Goal: Task Accomplishment & Management: Use online tool/utility

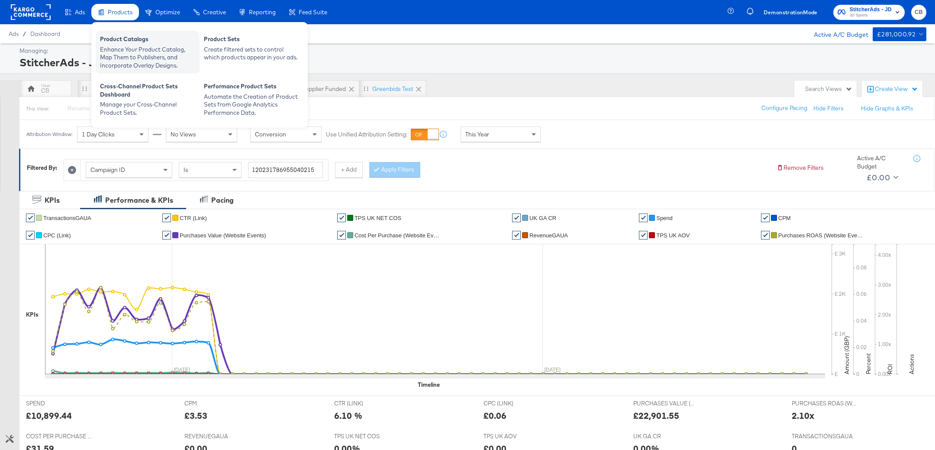
click at [123, 45] on div "Enhance Your Product Catalog, Map Them to Publishers, and Incorporate Overlay D…" at bounding box center [147, 57] width 95 height 24
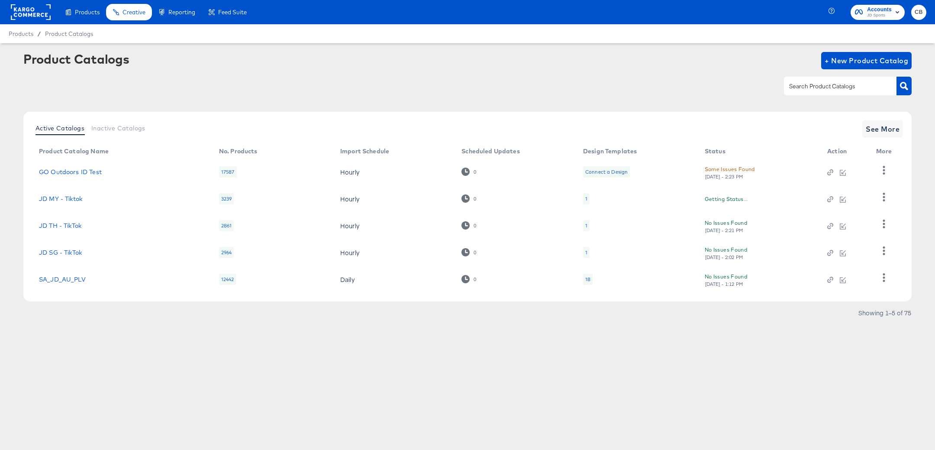
click at [820, 83] on input "text" at bounding box center [834, 86] width 92 height 10
type input "IE"
click at [906, 84] on icon "button" at bounding box center [904, 86] width 8 height 8
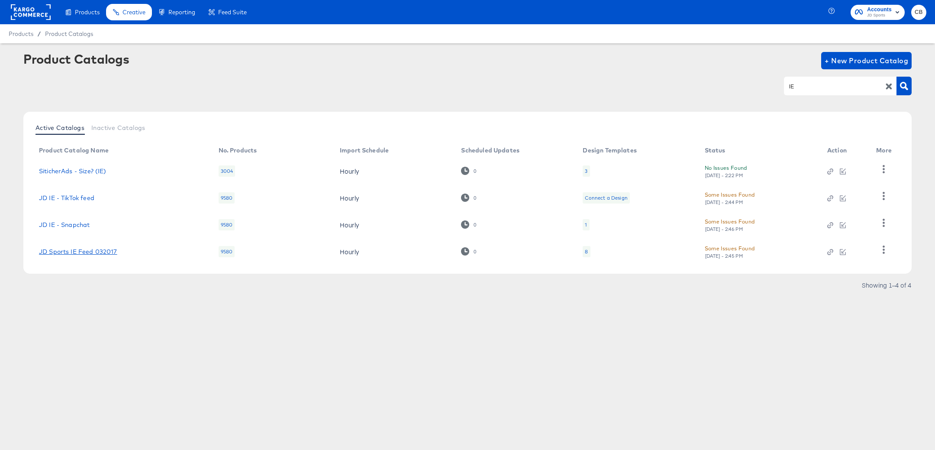
click at [94, 254] on link "JD Sports IE Feed 032017" at bounding box center [78, 251] width 78 height 7
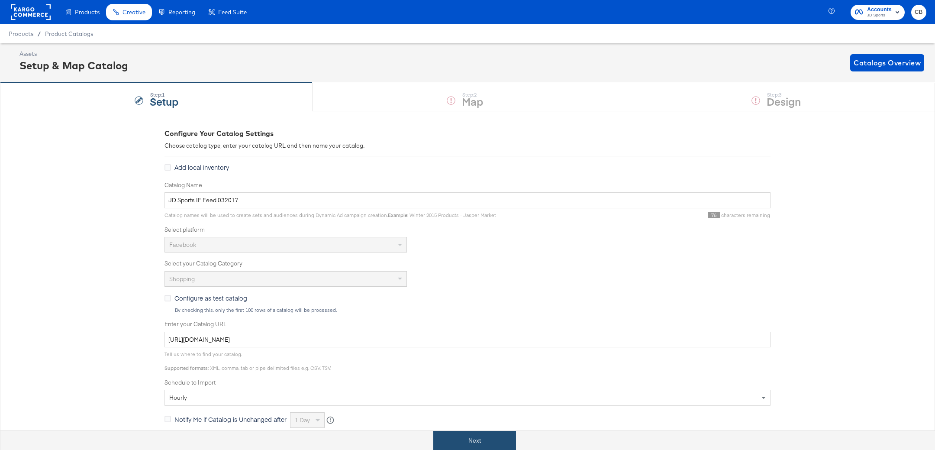
click at [483, 432] on button "Next" at bounding box center [475, 440] width 83 height 19
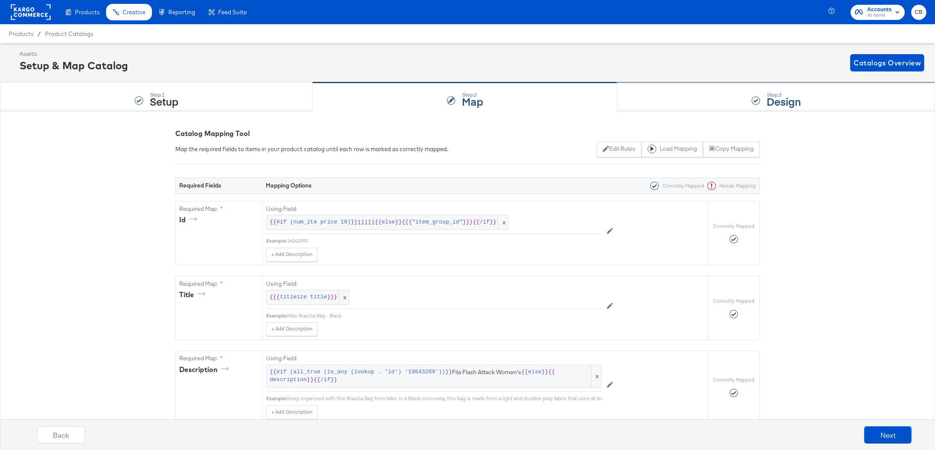
click at [680, 97] on div "Step: 3 Design" at bounding box center [777, 97] width 318 height 29
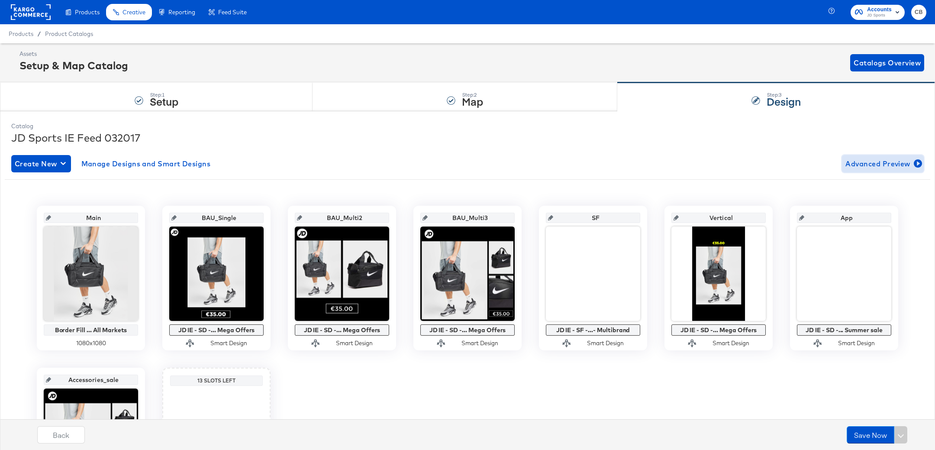
click at [887, 165] on span "Advanced Preview" at bounding box center [883, 164] width 75 height 12
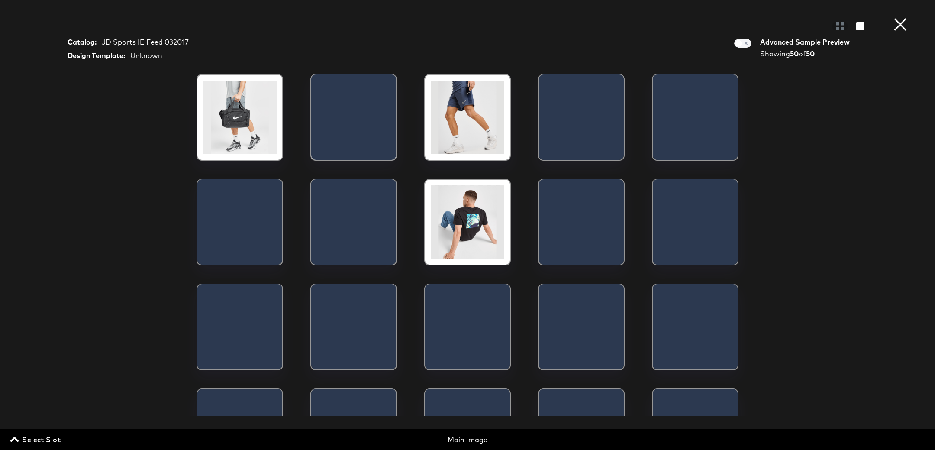
click at [37, 439] on span "Select Slot" at bounding box center [36, 440] width 49 height 12
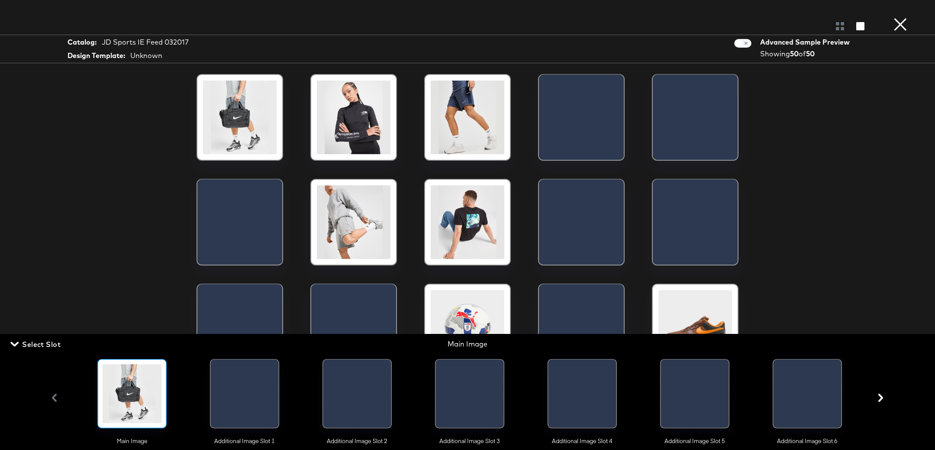
click at [246, 387] on div at bounding box center [245, 395] width 68 height 73
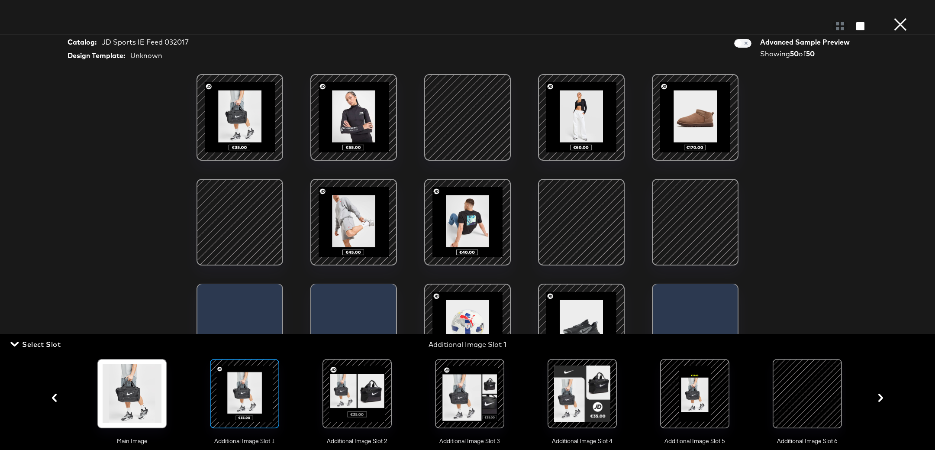
click at [341, 393] on div at bounding box center [357, 393] width 59 height 59
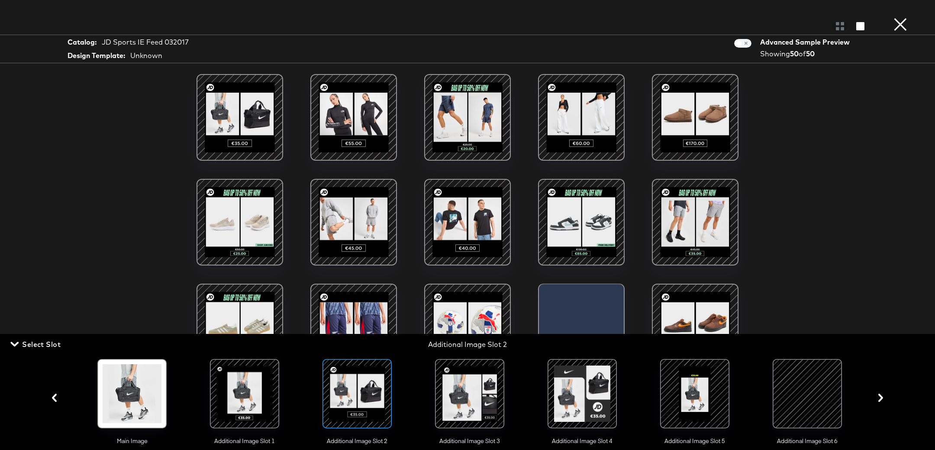
click at [492, 390] on div at bounding box center [469, 393] width 59 height 59
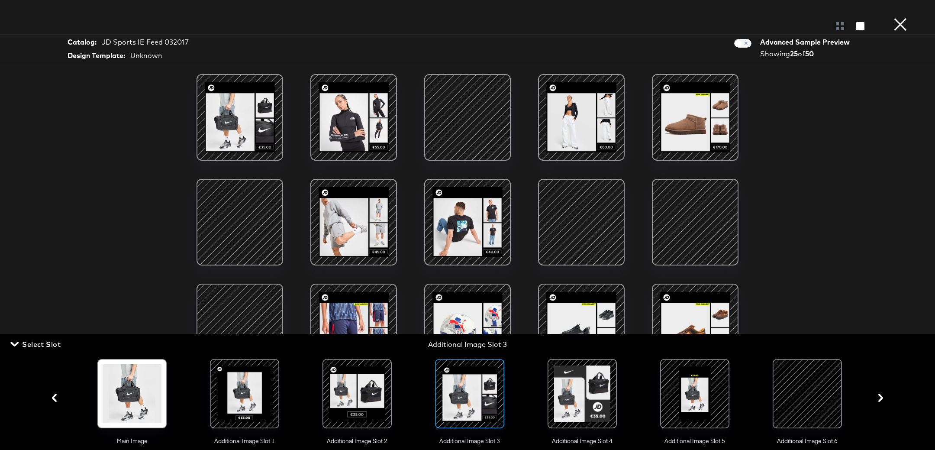
click at [684, 402] on div at bounding box center [695, 393] width 59 height 59
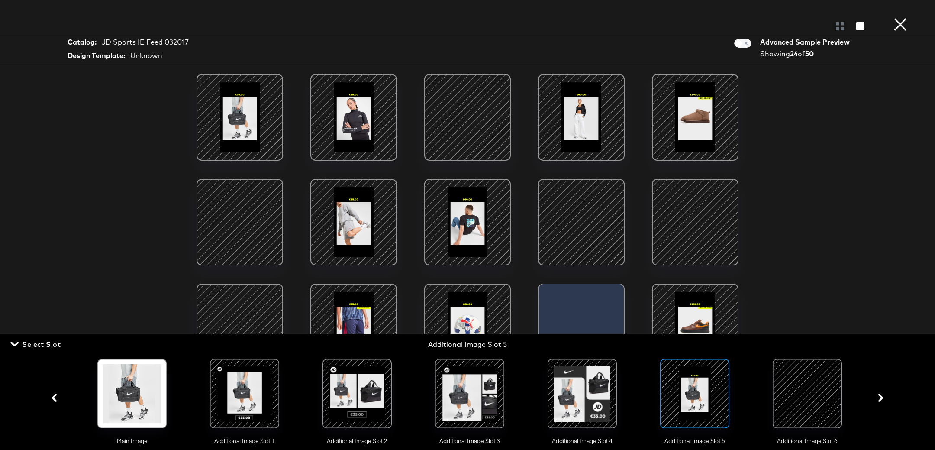
click at [225, 224] on div at bounding box center [240, 222] width 74 height 74
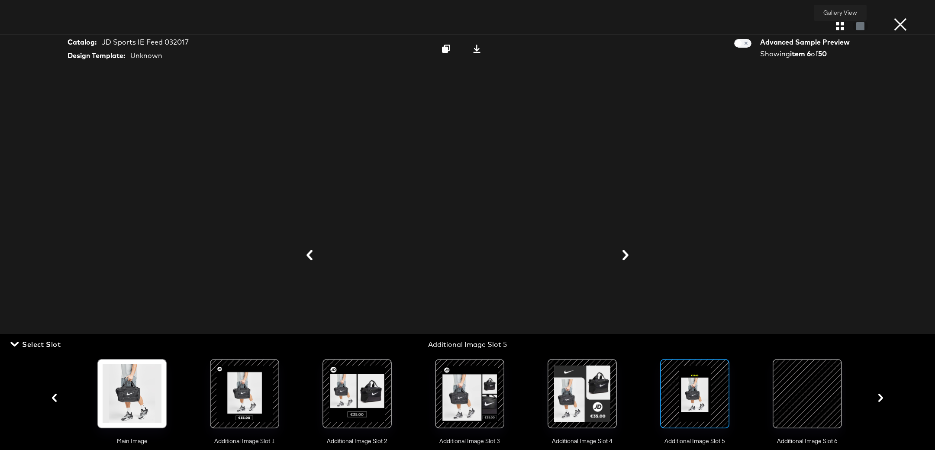
click at [846, 26] on button "button" at bounding box center [840, 26] width 15 height 8
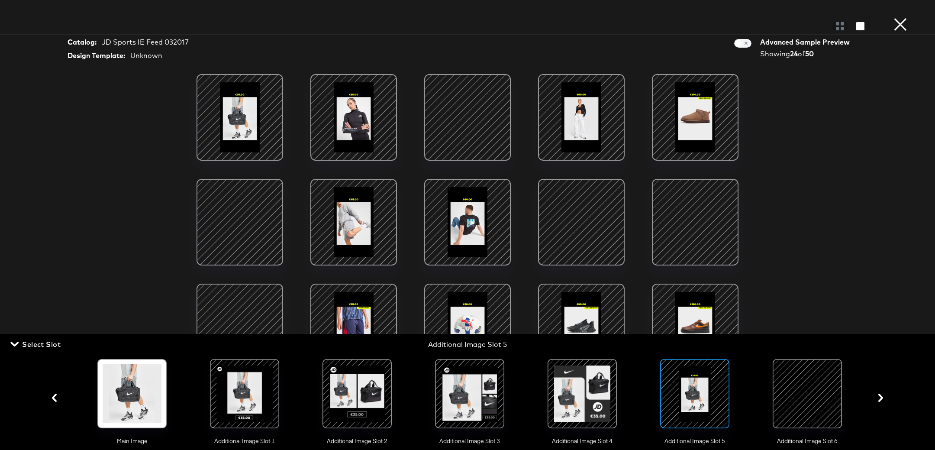
scroll to position [24, 0]
click at [880, 398] on icon "button" at bounding box center [881, 398] width 8 height 8
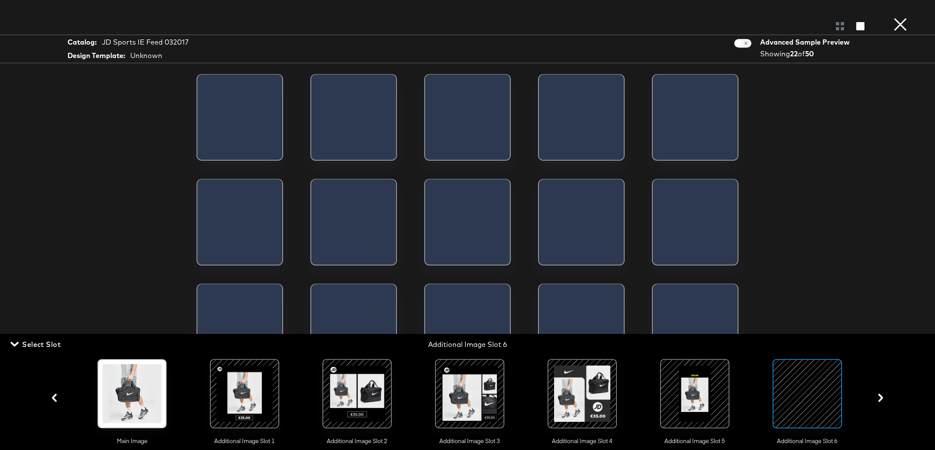
scroll to position [0, 4]
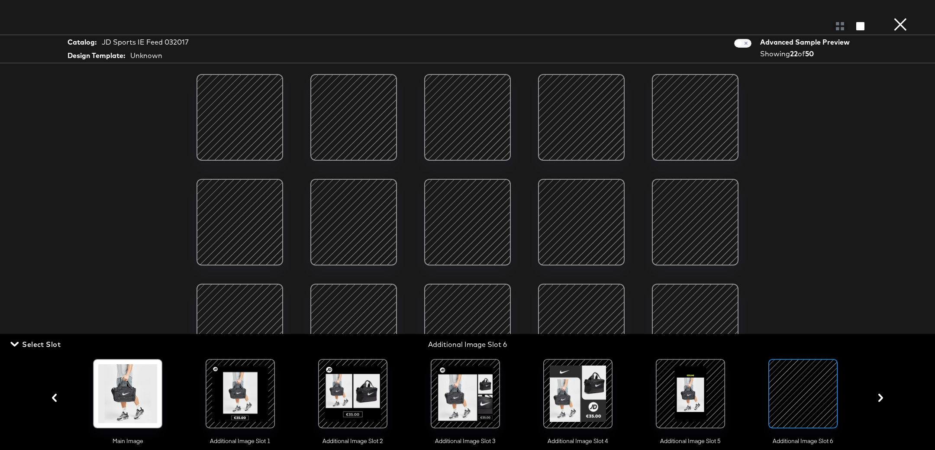
click at [689, 391] on div at bounding box center [690, 393] width 59 height 59
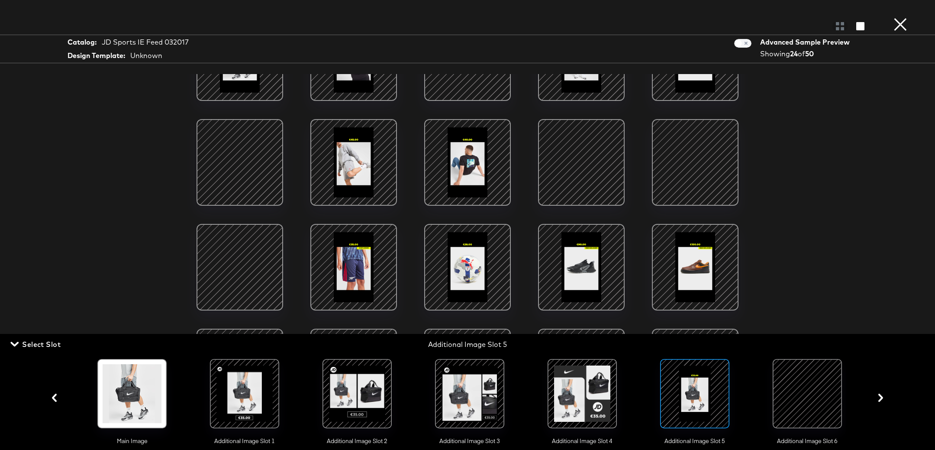
scroll to position [0, 0]
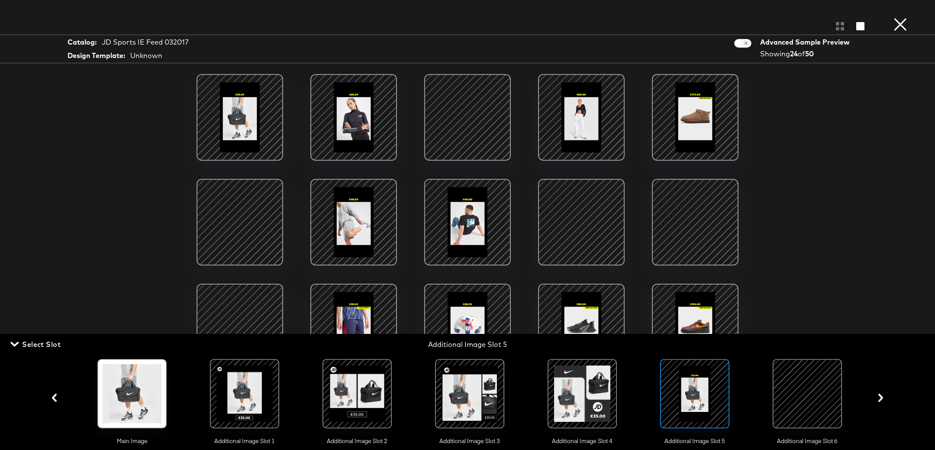
click at [336, 204] on div at bounding box center [354, 222] width 74 height 74
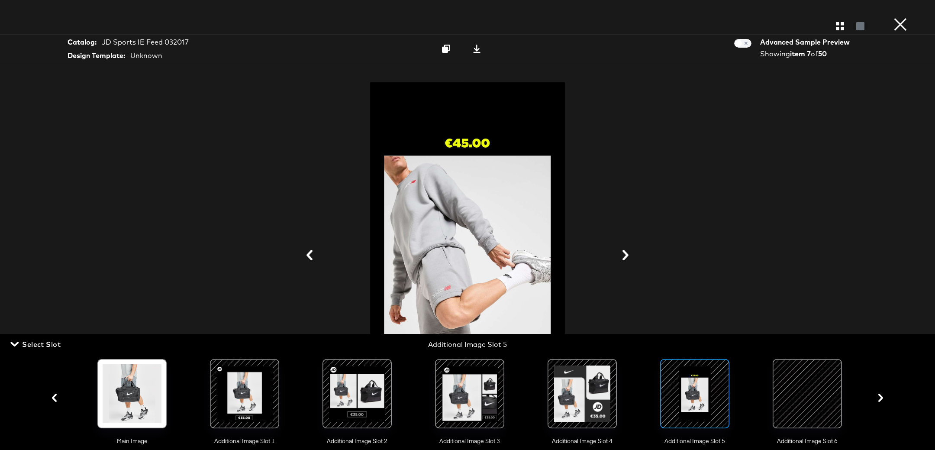
click at [368, 390] on div at bounding box center [357, 393] width 59 height 59
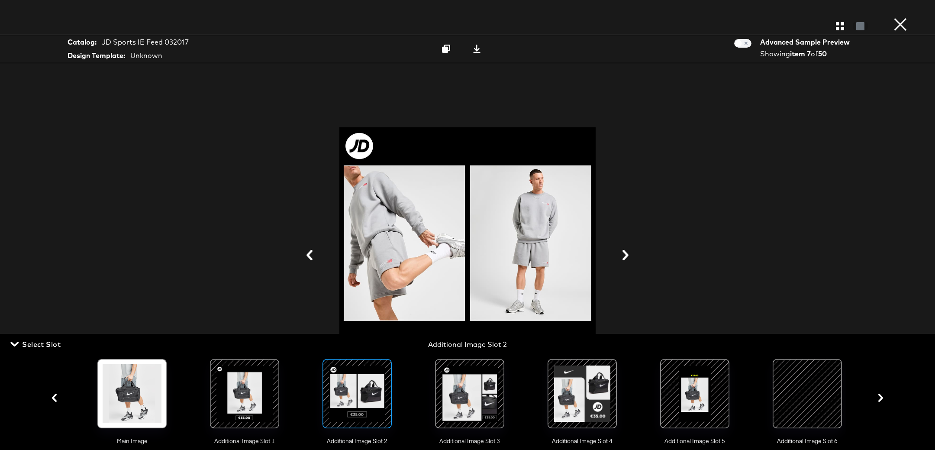
click at [903, 17] on button "×" at bounding box center [900, 8] width 17 height 17
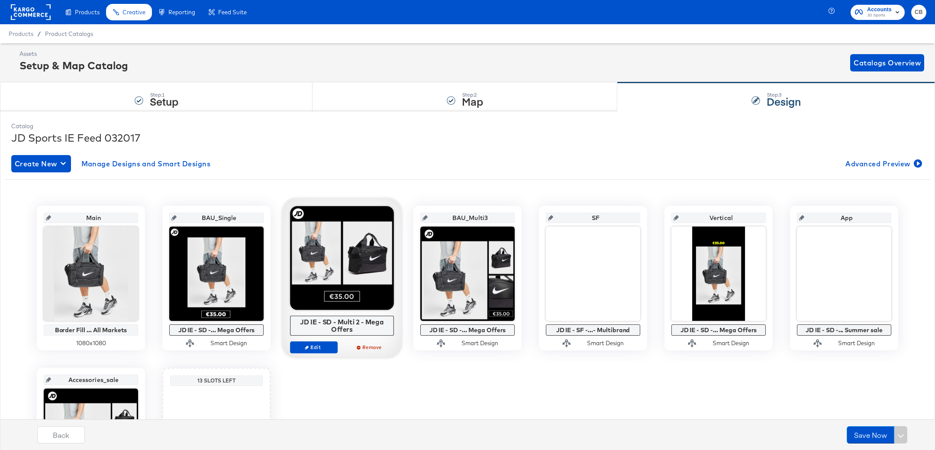
click at [347, 276] on div at bounding box center [342, 258] width 104 height 104
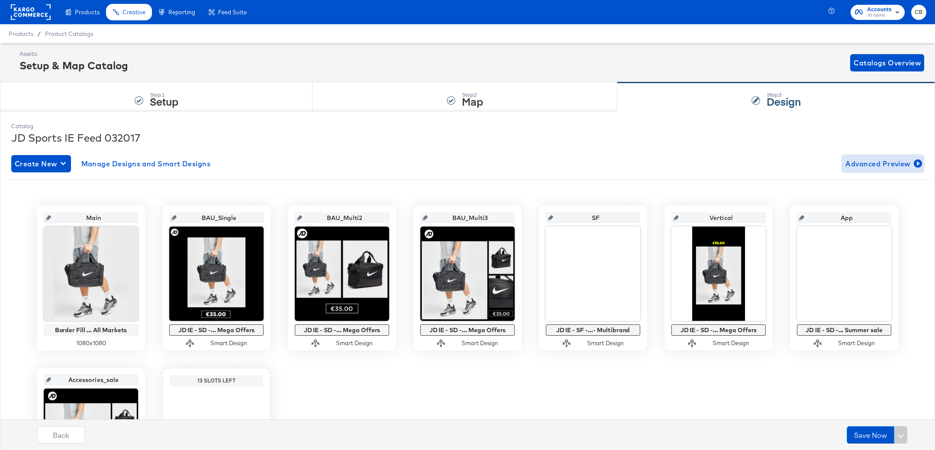
click at [877, 169] on span "Advanced Preview" at bounding box center [883, 164] width 75 height 12
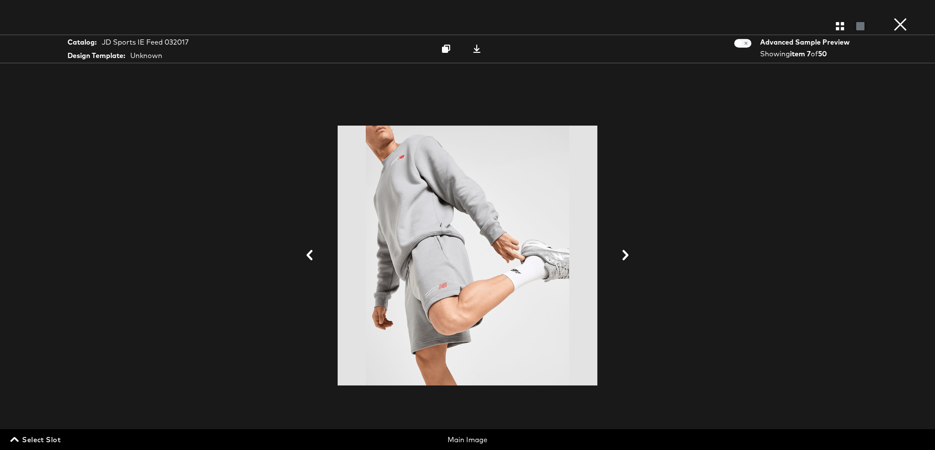
click at [28, 440] on span "Select Slot" at bounding box center [36, 440] width 49 height 12
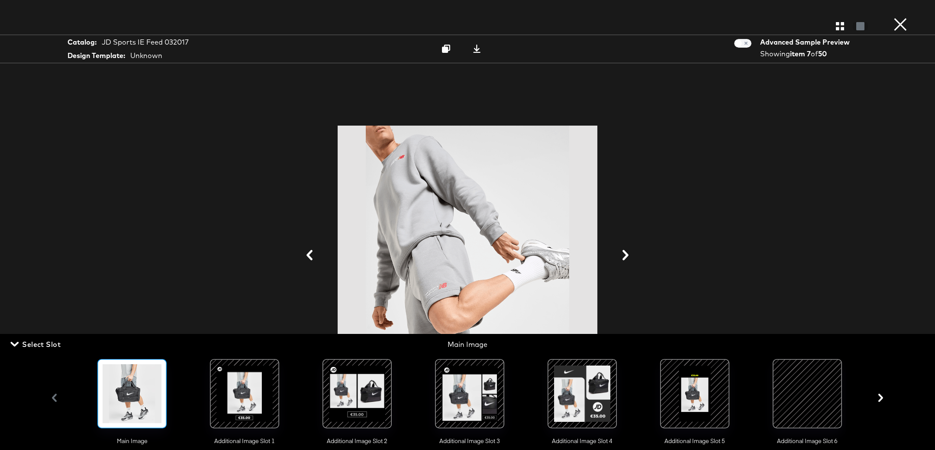
click at [358, 391] on div at bounding box center [357, 393] width 59 height 59
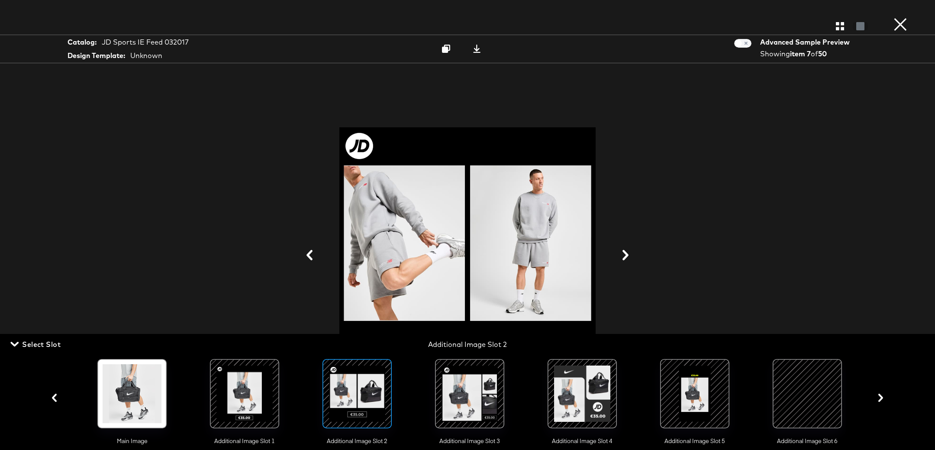
click at [190, 159] on div at bounding box center [468, 255] width 650 height 363
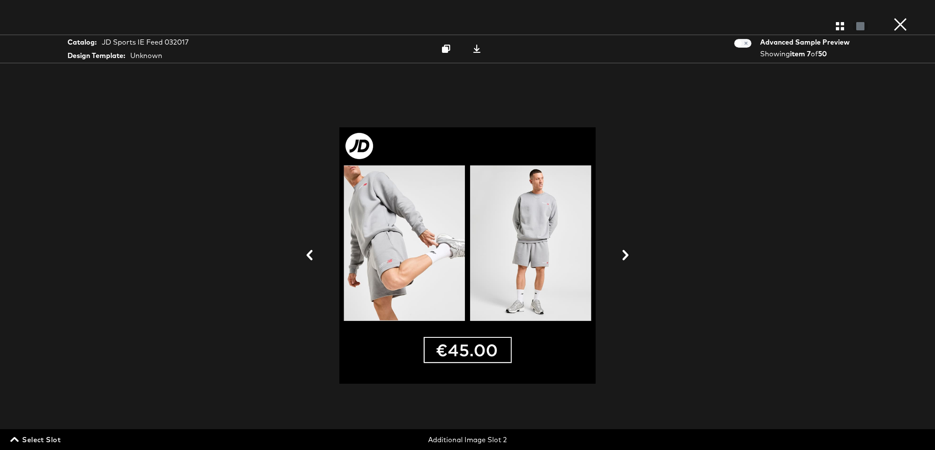
click at [627, 255] on icon at bounding box center [626, 255] width 6 height 10
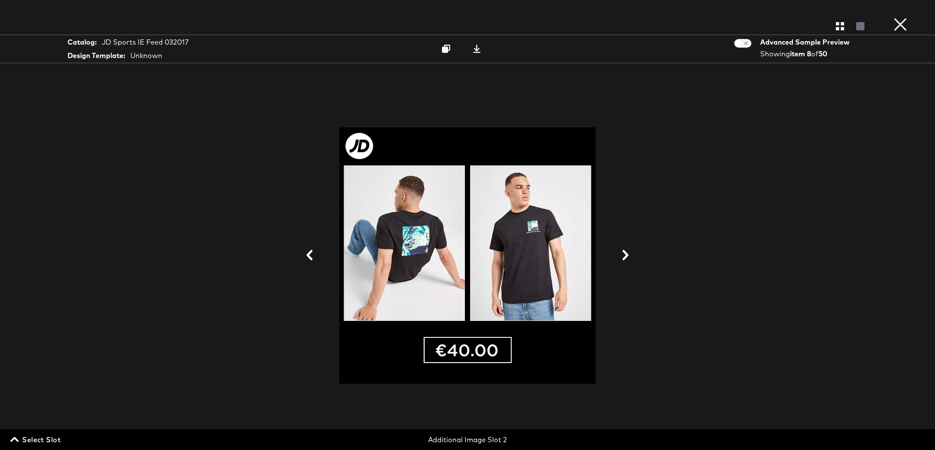
click at [627, 255] on icon at bounding box center [626, 255] width 6 height 10
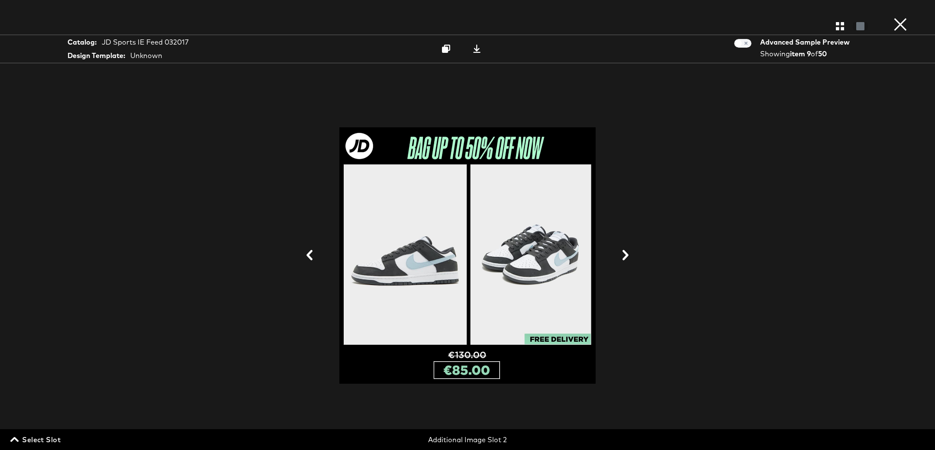
click at [627, 250] on icon at bounding box center [626, 255] width 10 height 10
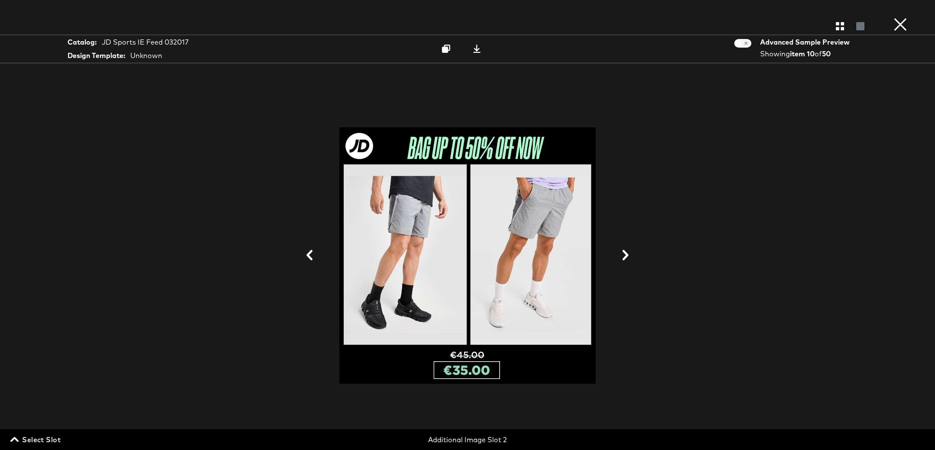
click at [627, 250] on icon at bounding box center [626, 255] width 10 height 10
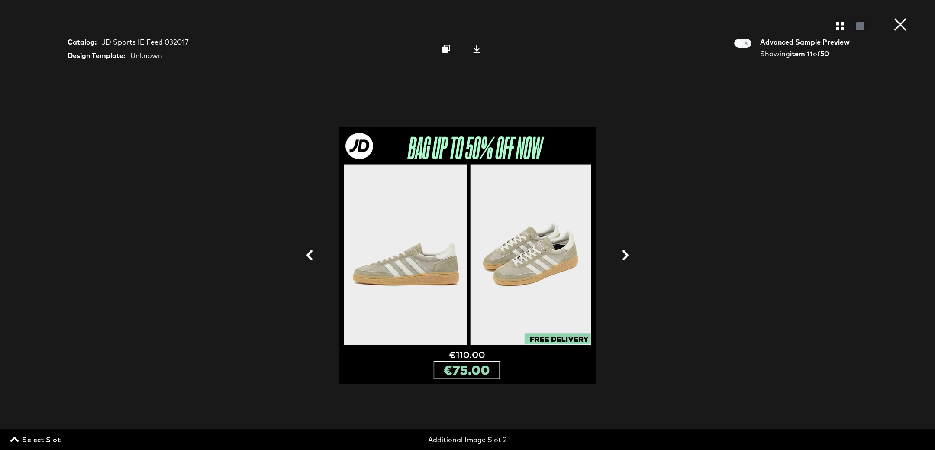
click at [313, 253] on icon at bounding box center [309, 255] width 10 height 10
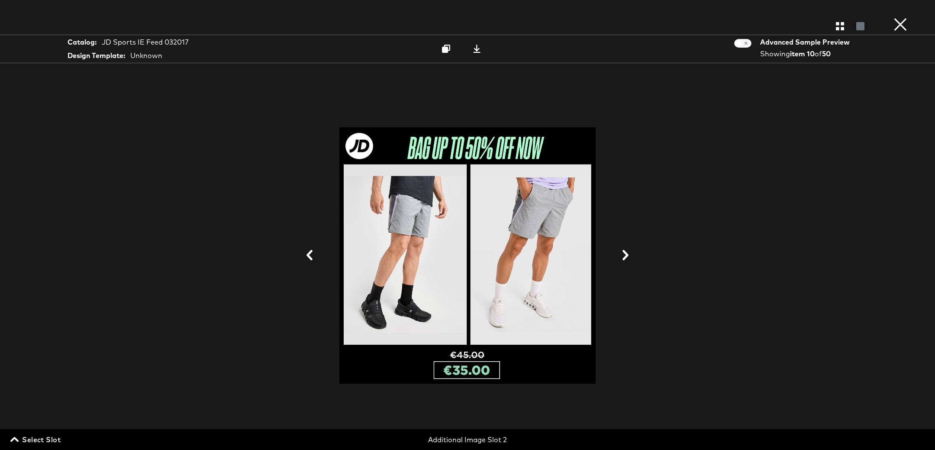
click at [623, 252] on icon at bounding box center [626, 255] width 10 height 10
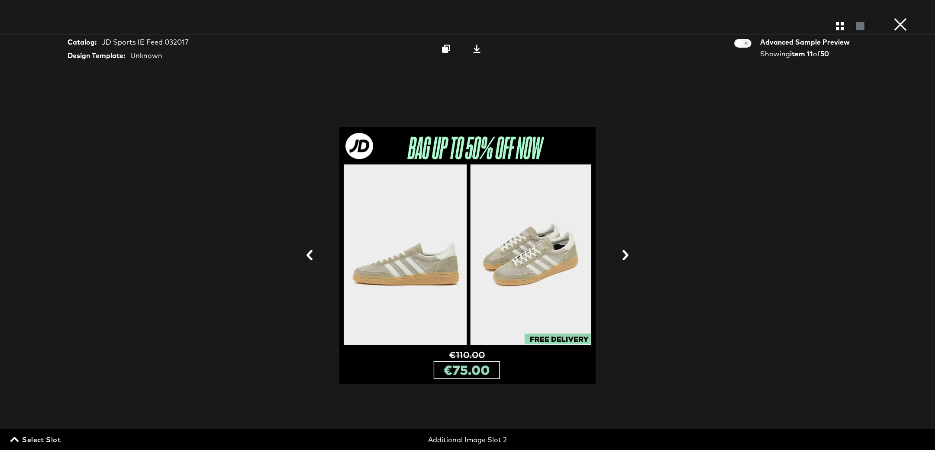
click at [623, 252] on icon at bounding box center [626, 255] width 10 height 10
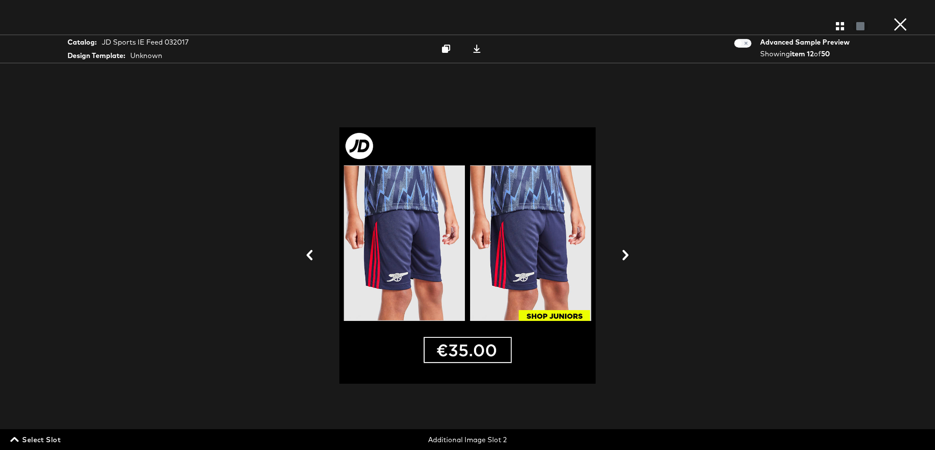
click at [623, 252] on icon at bounding box center [626, 255] width 10 height 10
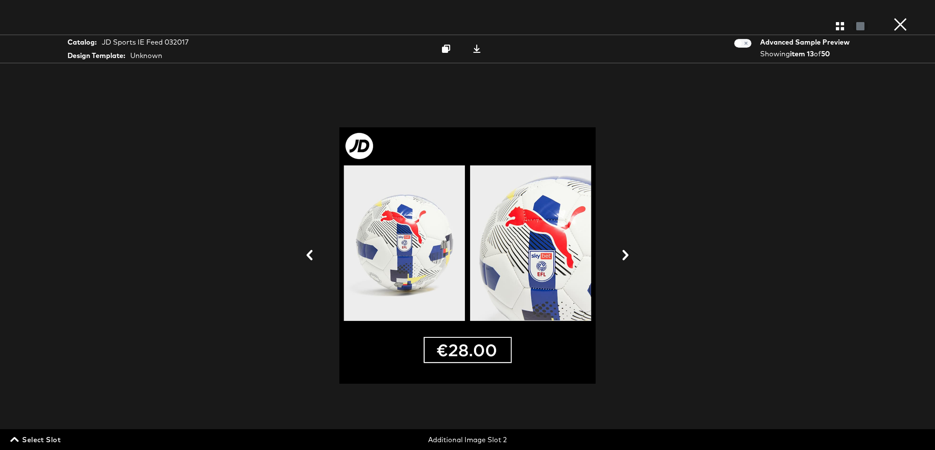
click at [313, 253] on icon at bounding box center [309, 255] width 10 height 10
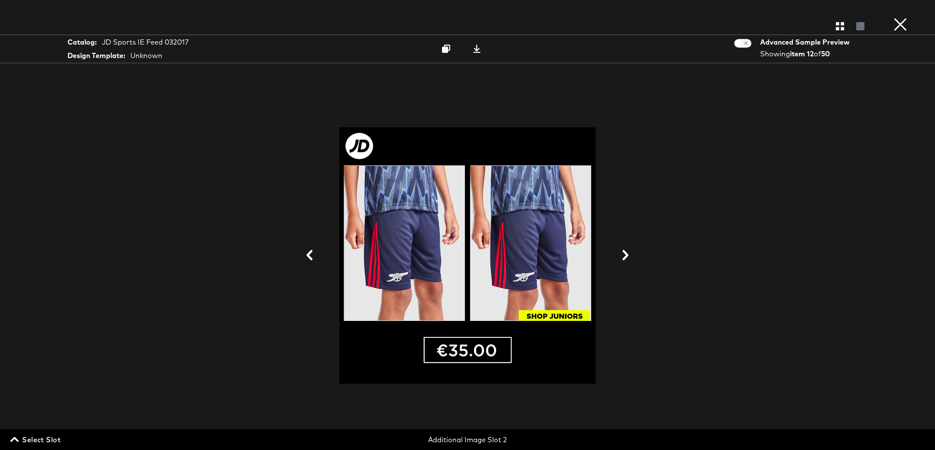
click at [623, 252] on icon at bounding box center [626, 255] width 10 height 10
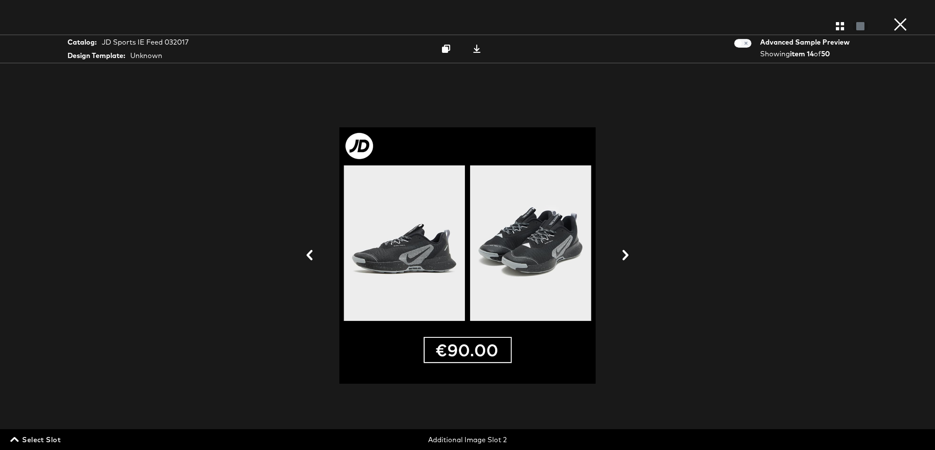
click at [623, 252] on icon at bounding box center [626, 255] width 10 height 10
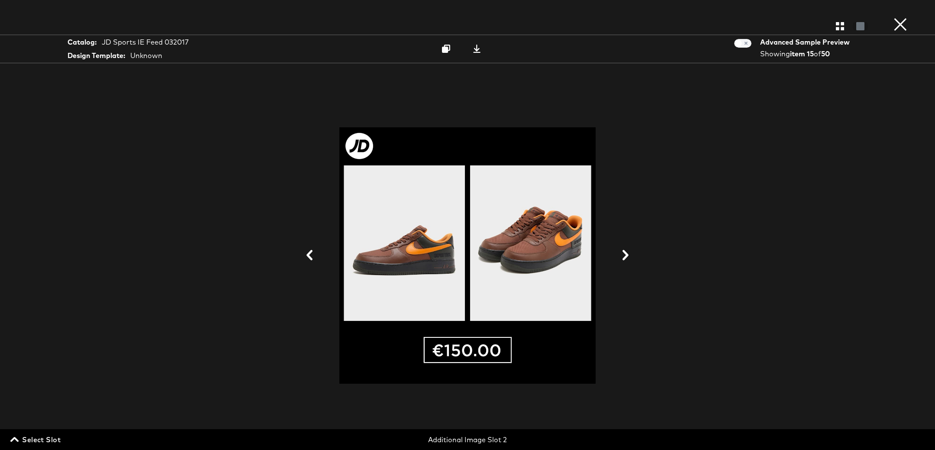
click at [623, 252] on icon at bounding box center [626, 255] width 10 height 10
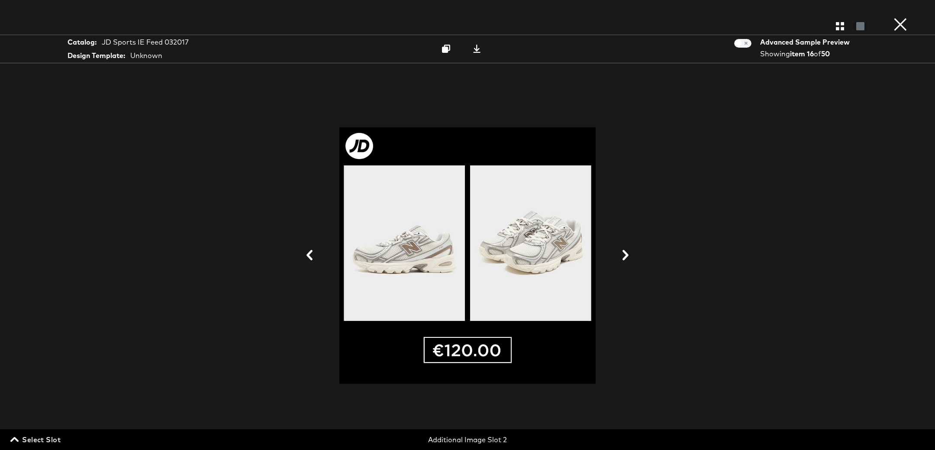
click at [623, 252] on icon at bounding box center [626, 255] width 10 height 10
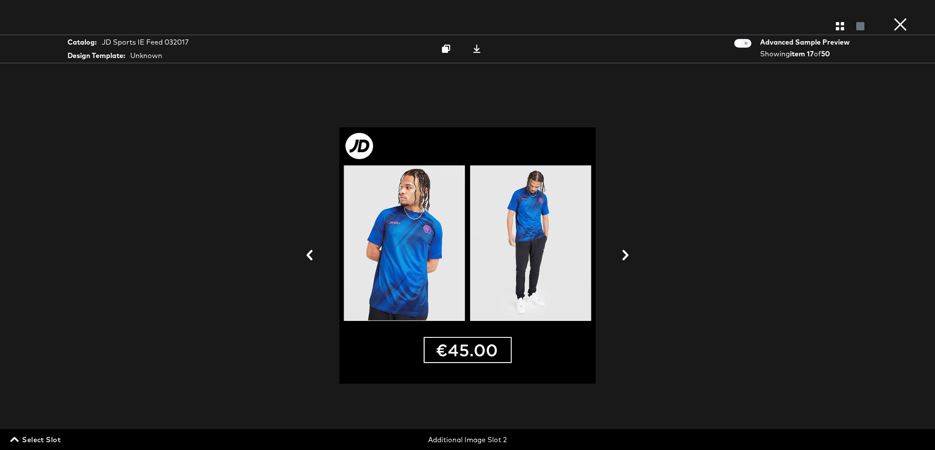
click at [900, 17] on button "×" at bounding box center [900, 8] width 17 height 17
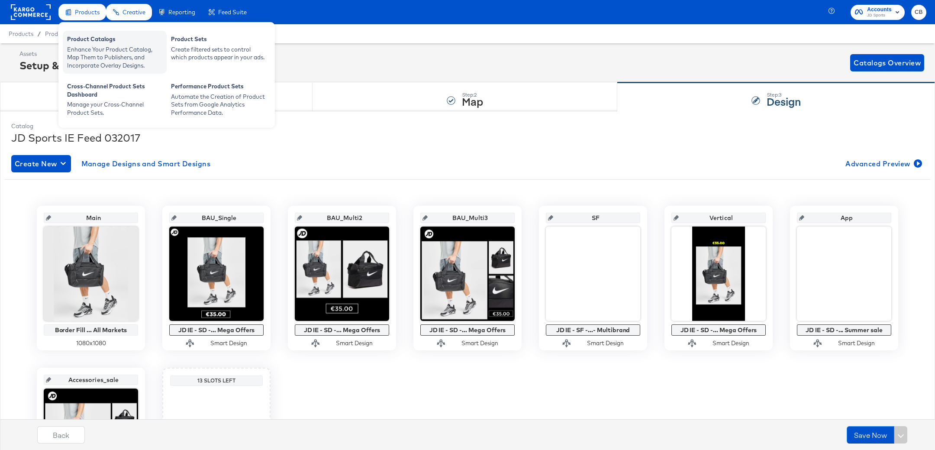
click at [95, 40] on div "Product Catalogs" at bounding box center [114, 40] width 95 height 10
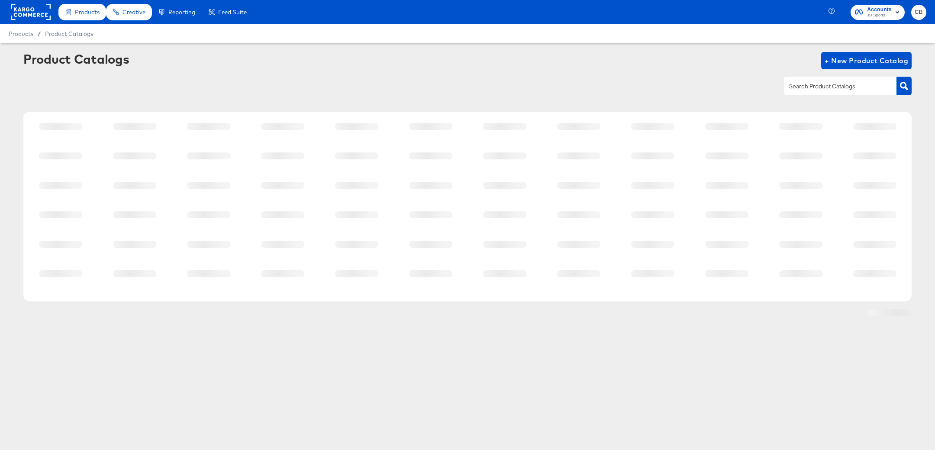
click at [822, 87] on input "text" at bounding box center [834, 86] width 92 height 10
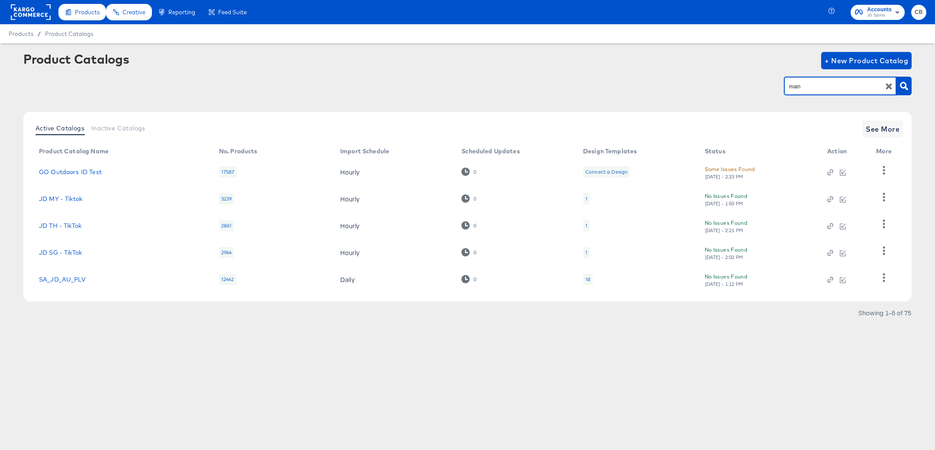
type input "main"
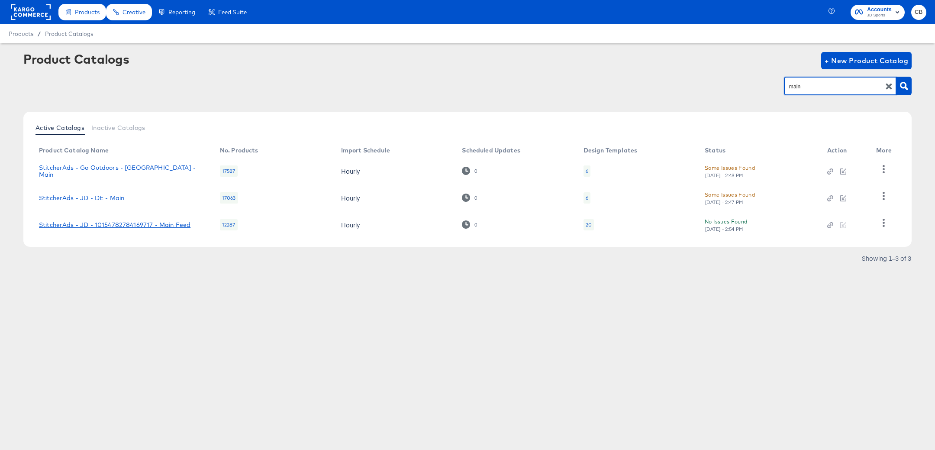
click at [112, 224] on link "StitcherAds - JD - 10154782784169717 - Main Feed" at bounding box center [115, 224] width 152 height 7
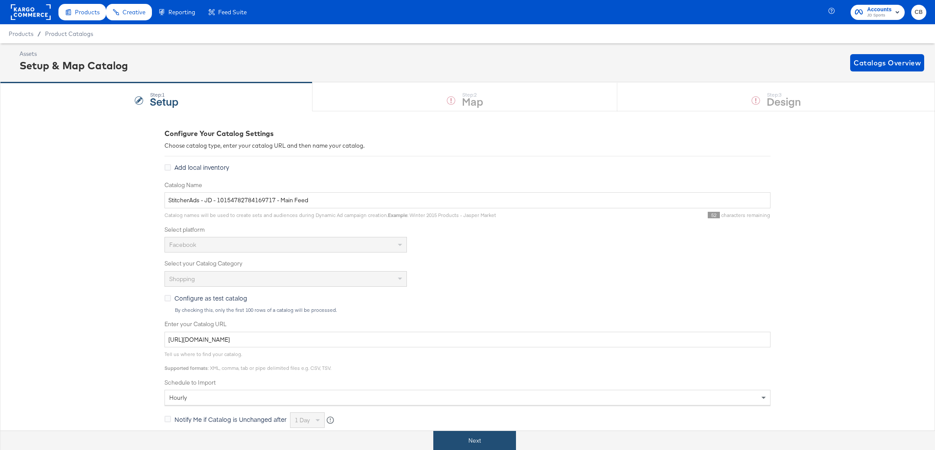
click at [447, 436] on button "Next" at bounding box center [475, 440] width 83 height 19
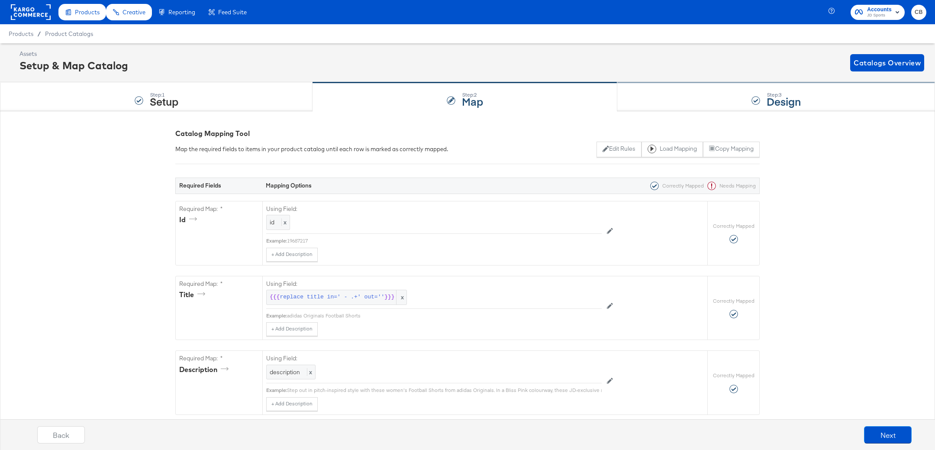
click at [677, 100] on div "Step: 3 Design" at bounding box center [777, 97] width 318 height 29
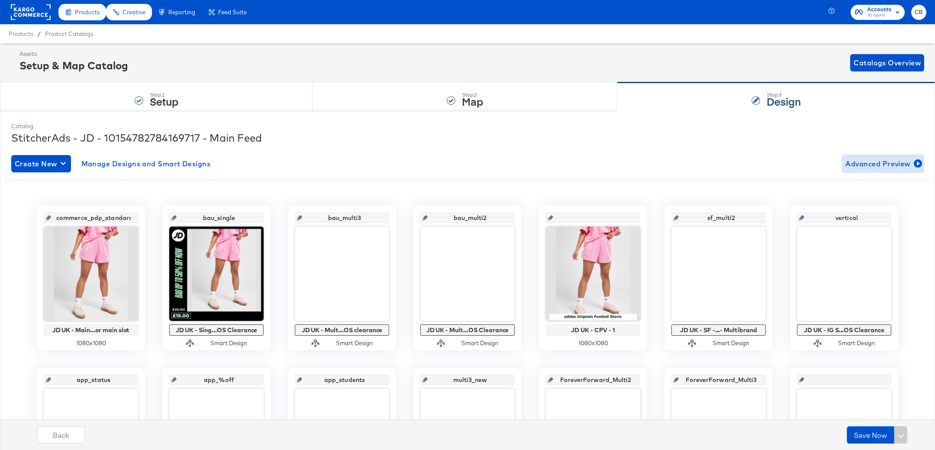
click at [887, 166] on span "Advanced Preview" at bounding box center [883, 164] width 75 height 12
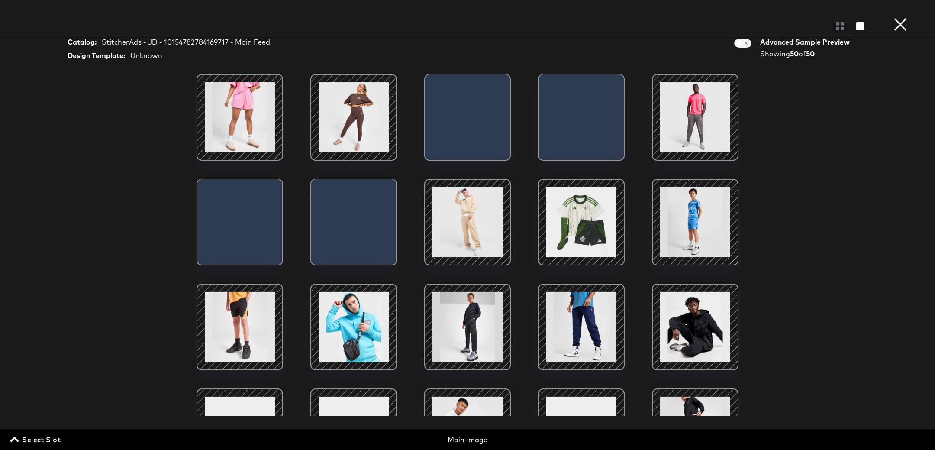
click at [33, 440] on span "Select Slot" at bounding box center [36, 440] width 49 height 12
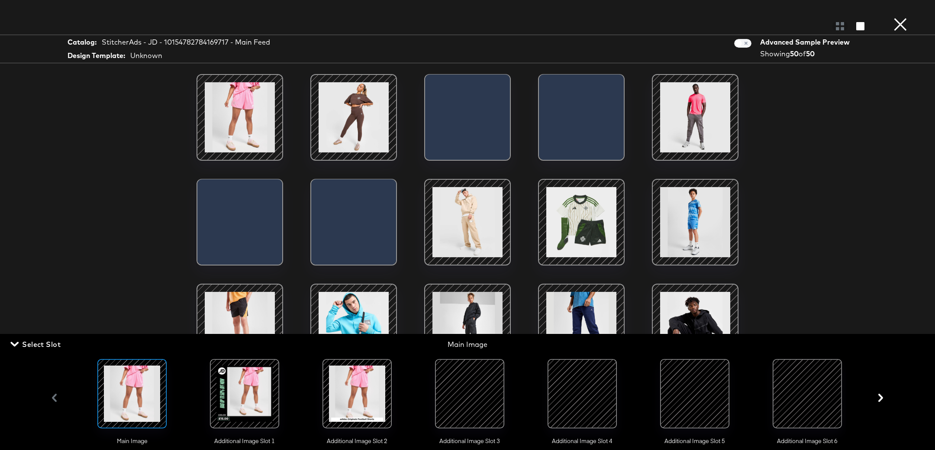
click at [39, 342] on span "Select Slot" at bounding box center [36, 344] width 49 height 12
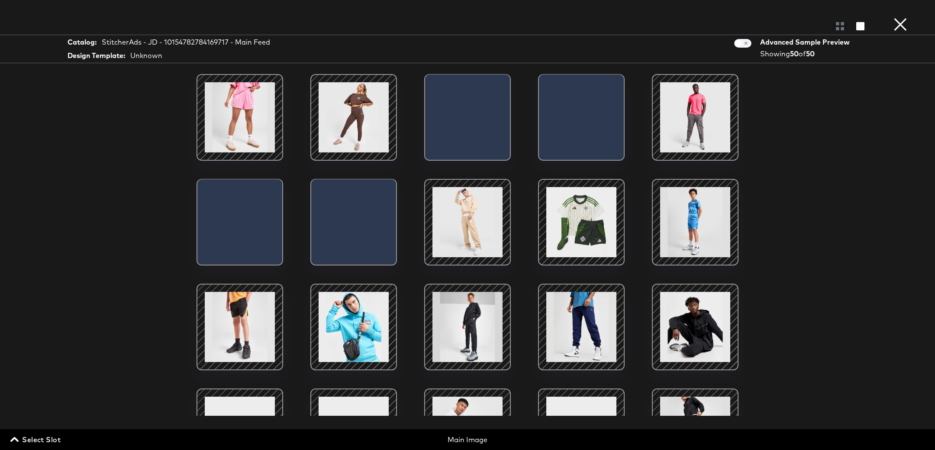
click at [29, 439] on span "Select Slot" at bounding box center [36, 440] width 49 height 12
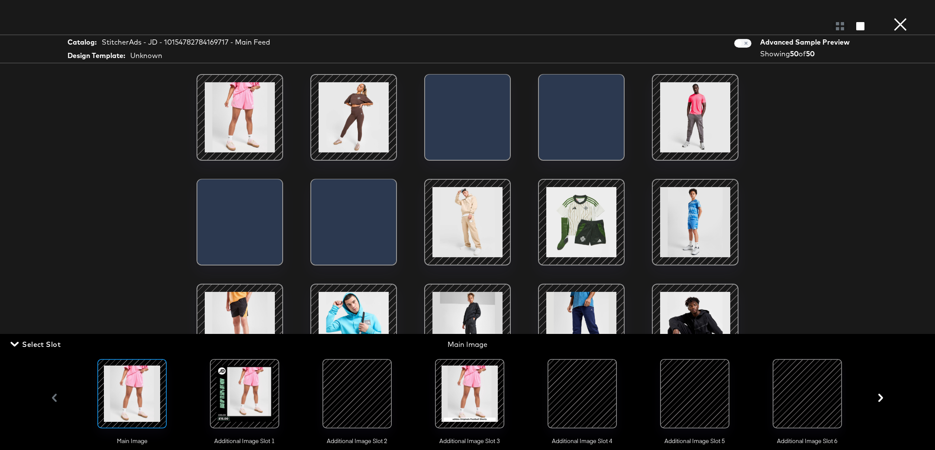
click at [370, 377] on div at bounding box center [357, 393] width 59 height 59
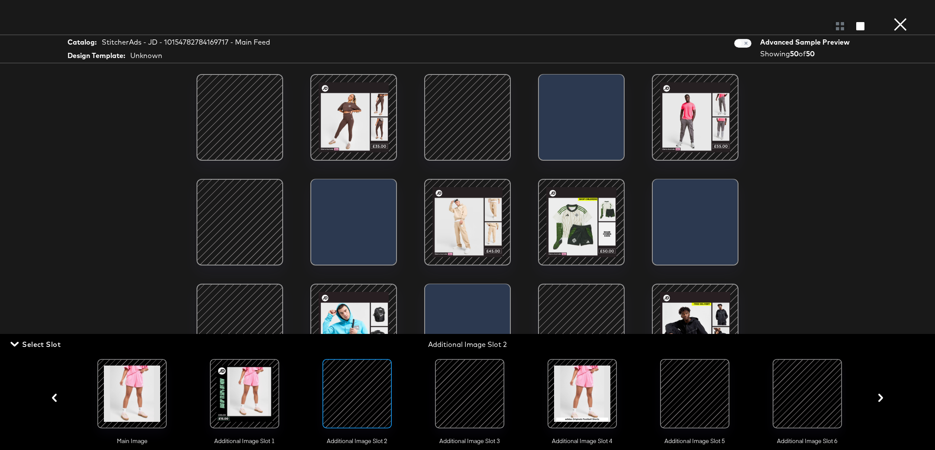
click at [480, 388] on div at bounding box center [469, 393] width 59 height 59
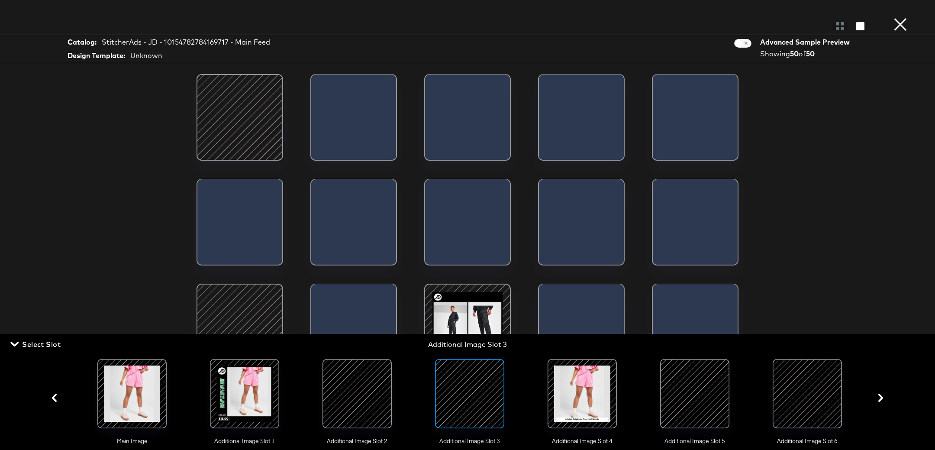
click at [140, 175] on div "Catalog: StitcherAds - JD - 10154782784169717 - Main Feed Design Template: Unkn…" at bounding box center [467, 224] width 935 height 415
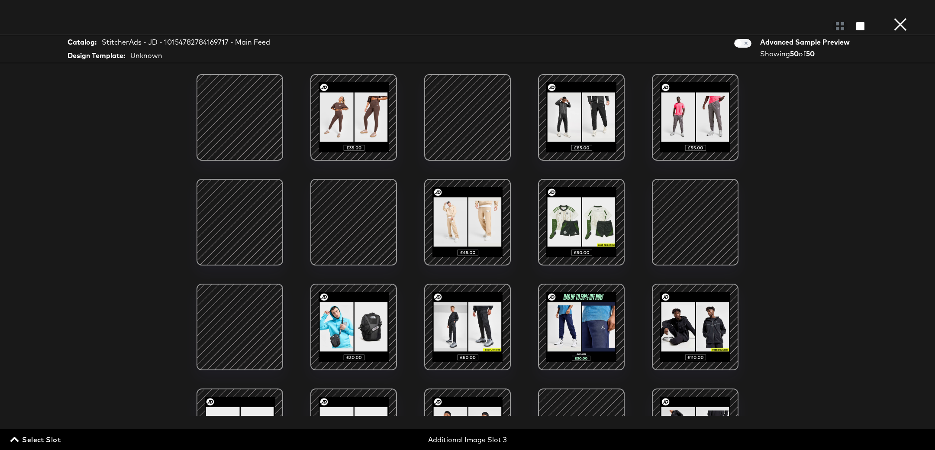
click at [482, 112] on div at bounding box center [468, 118] width 74 height 74
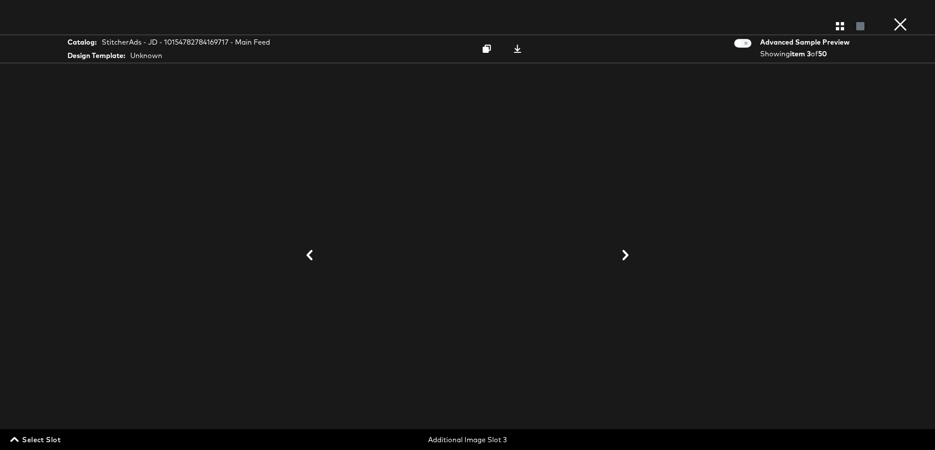
click at [900, 17] on button "×" at bounding box center [900, 8] width 17 height 17
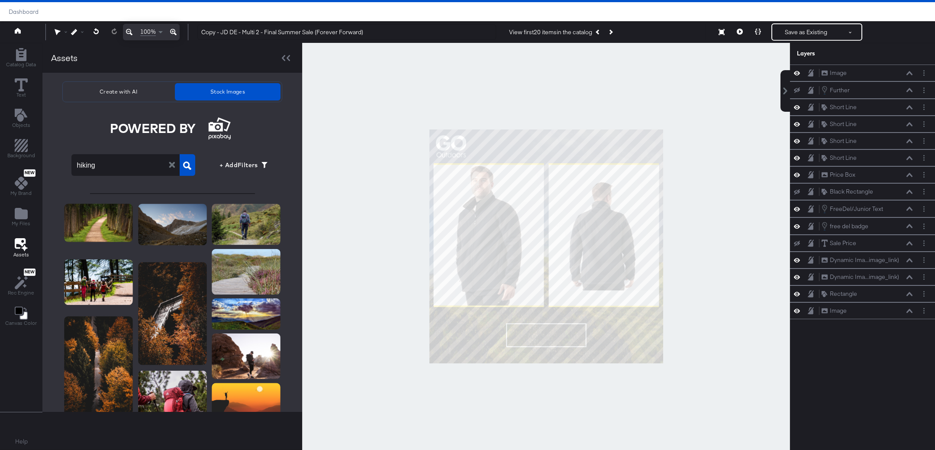
scroll to position [488, 0]
